Goal: Task Accomplishment & Management: Use online tool/utility

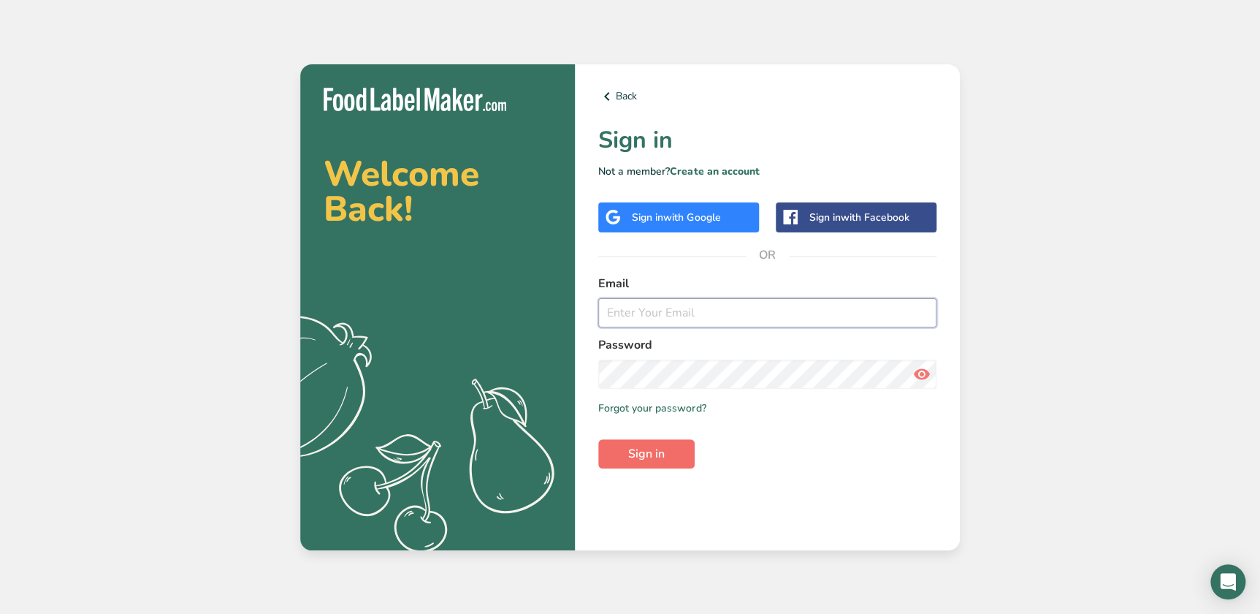
type input "[EMAIL_ADDRESS][DOMAIN_NAME]"
click at [655, 449] on span "Sign in" at bounding box center [646, 454] width 37 height 18
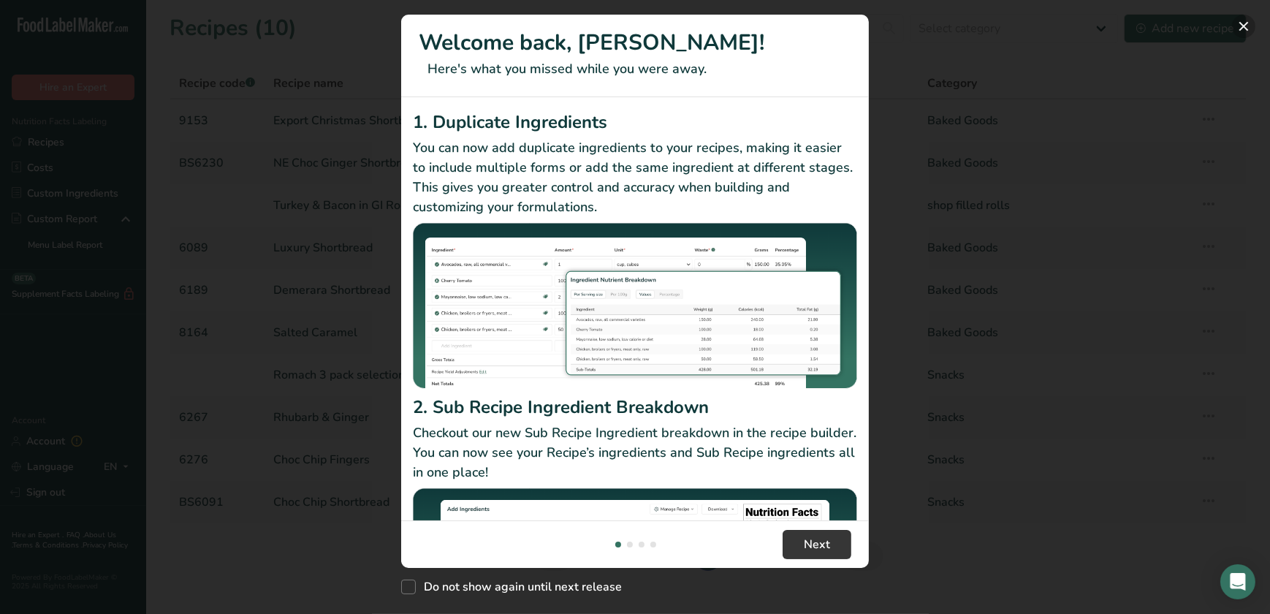
click at [1241, 26] on button "New Features" at bounding box center [1243, 26] width 23 height 23
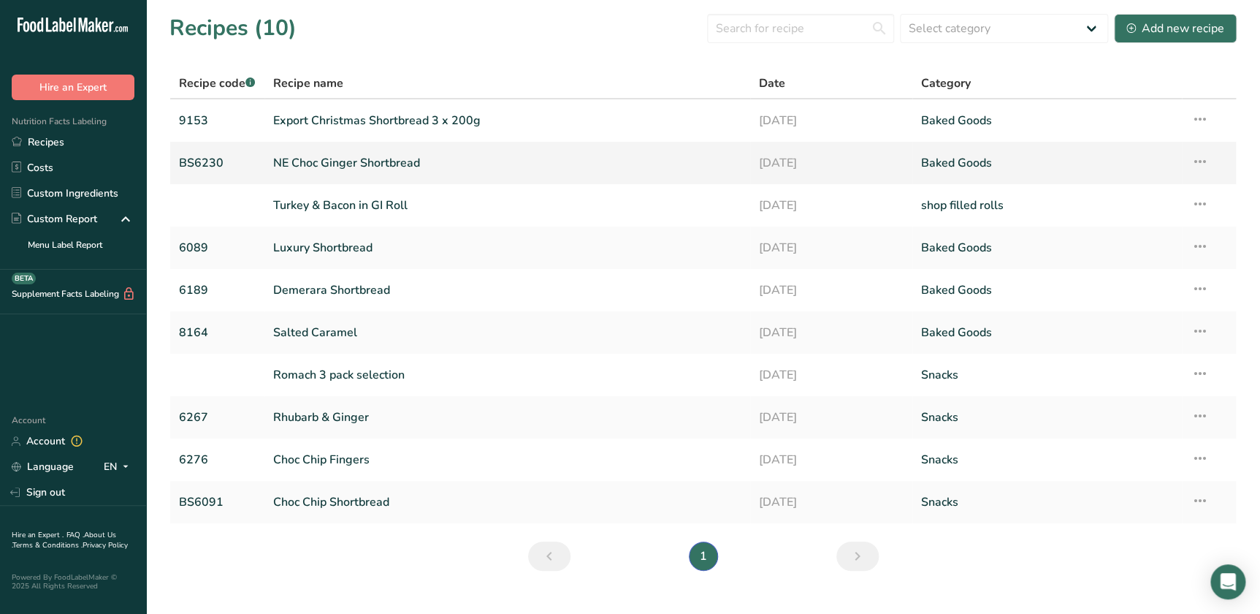
click at [192, 167] on link "BS6230" at bounding box center [217, 163] width 77 height 31
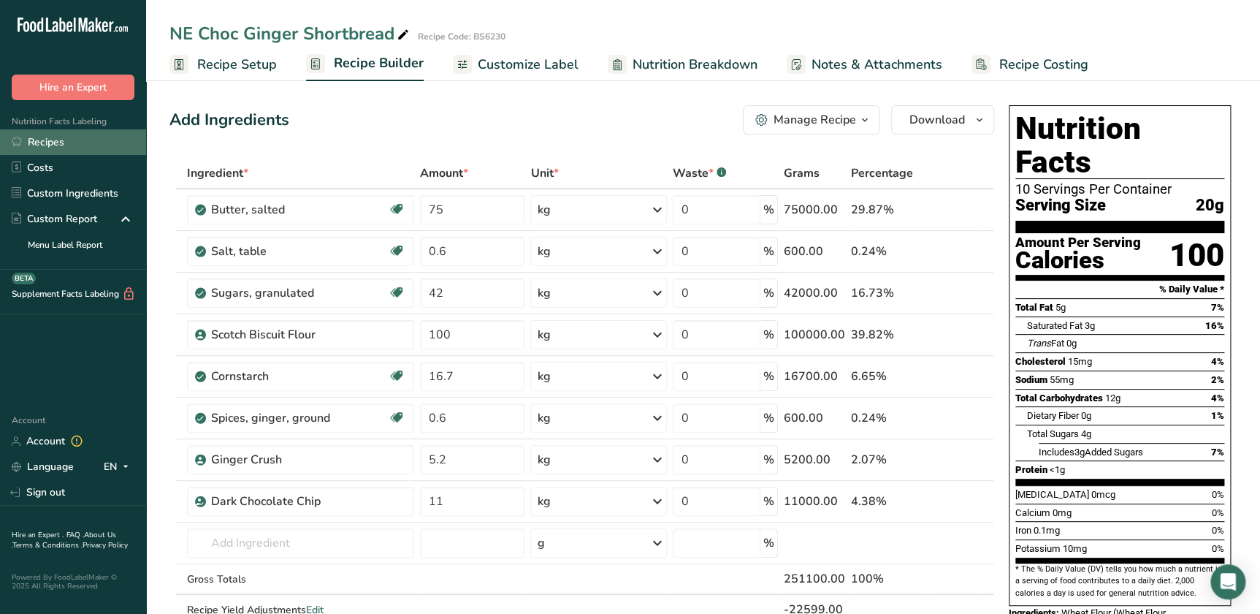
click at [51, 142] on link "Recipes" at bounding box center [73, 142] width 146 height 26
